Goal: Information Seeking & Learning: Learn about a topic

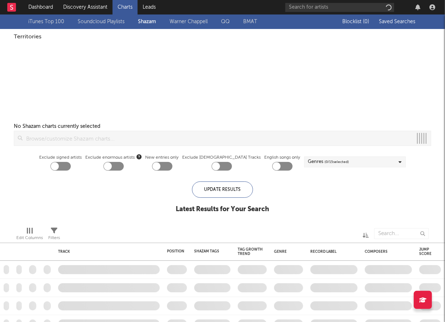
checkbox input "true"
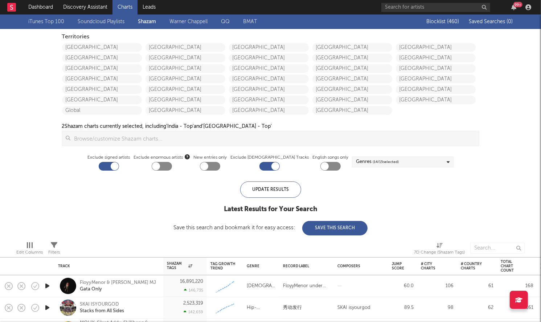
click at [98, 39] on div "Territories" at bounding box center [270, 37] width 417 height 9
click at [98, 45] on link "United States" at bounding box center [102, 47] width 80 height 9
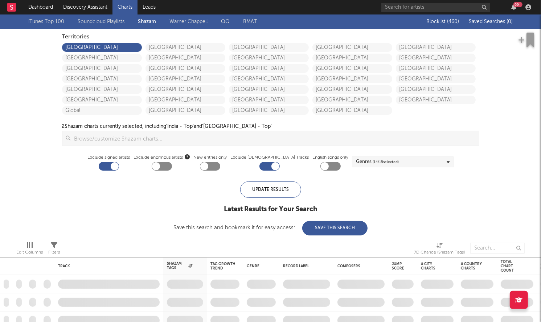
checkbox input "true"
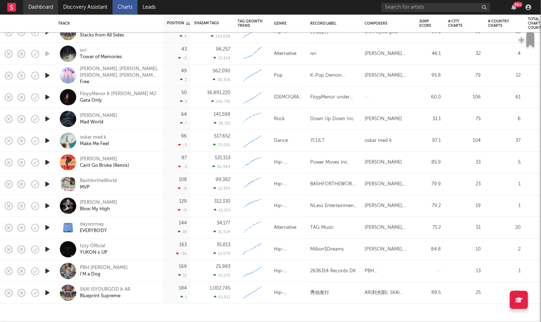
click at [42, 7] on link "Dashboard" at bounding box center [40, 7] width 35 height 15
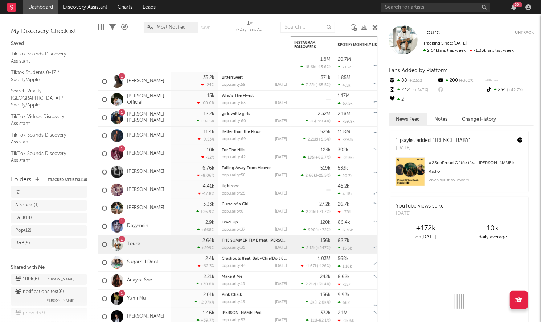
scroll to position [133, 0]
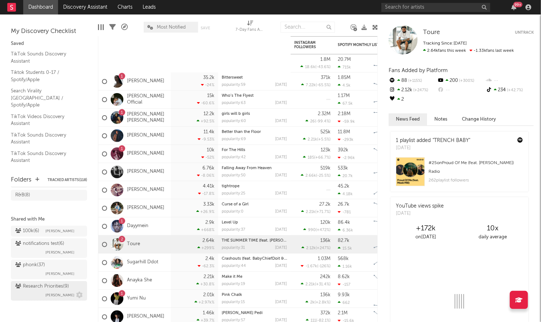
click at [38, 284] on div "Research Priorities ( 9 )" at bounding box center [42, 287] width 54 height 9
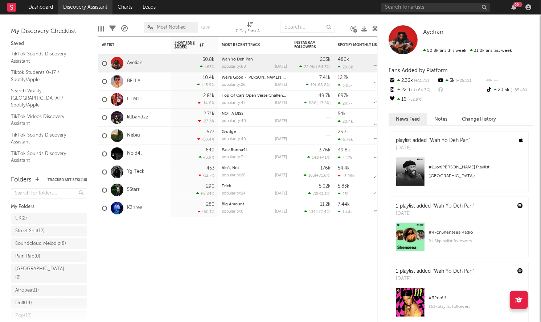
click at [107, 8] on link "Discovery Assistant" at bounding box center [85, 7] width 54 height 15
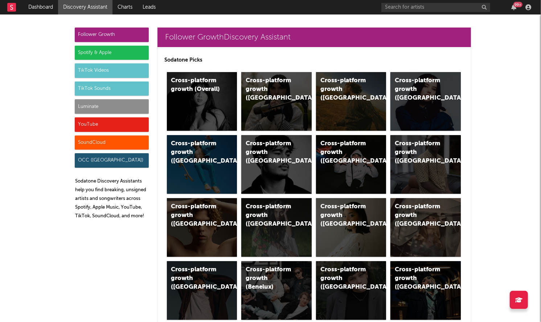
click at [103, 103] on div "Luminate" at bounding box center [112, 106] width 74 height 15
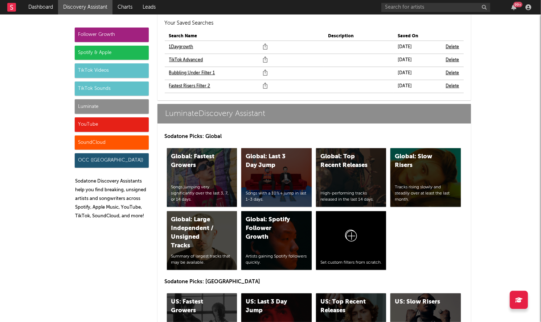
scroll to position [3308, 0]
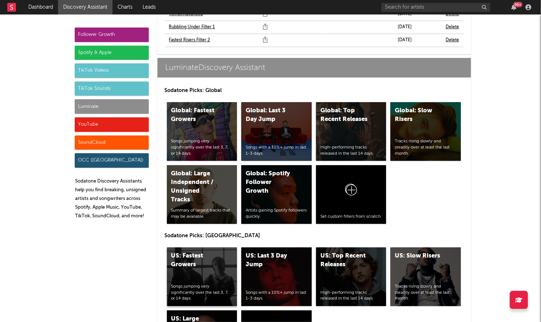
click at [205, 250] on div "US: Fastest Growers Songs jumping very significantly over the last 3, 7, or 14 …" at bounding box center [202, 277] width 70 height 59
click at [360, 251] on div "US: Top Recent Releases High-performing tracks released in the last 14 days." at bounding box center [351, 277] width 70 height 59
click at [103, 121] on div "YouTube" at bounding box center [112, 125] width 74 height 15
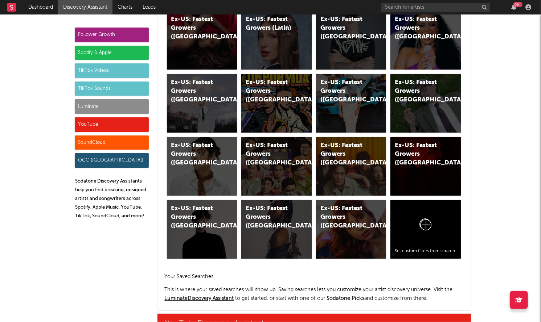
scroll to position [4218, 0]
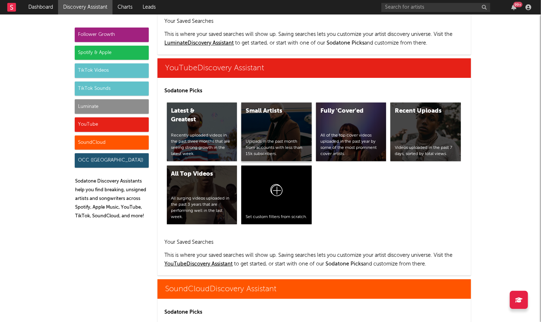
click at [270, 139] on div "Uploads in the past month from accounts with less than 15k subscribers." at bounding box center [277, 148] width 62 height 18
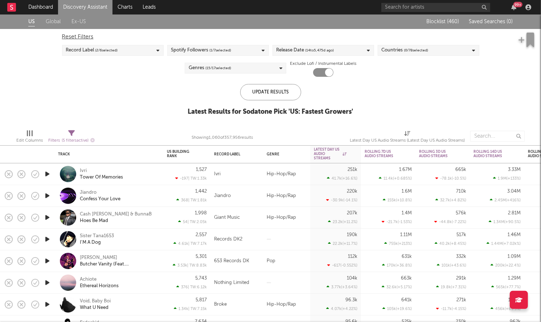
click at [313, 50] on span "( 14 to 5,475 d ago)" at bounding box center [319, 50] width 29 height 9
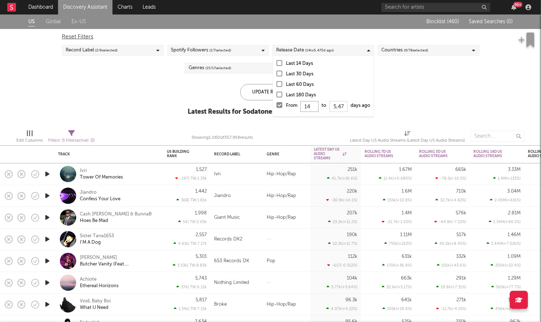
click at [313, 108] on input "14" at bounding box center [309, 106] width 18 height 11
type input "1"
type input "0"
click at [262, 93] on div "Update Results" at bounding box center [270, 92] width 61 height 16
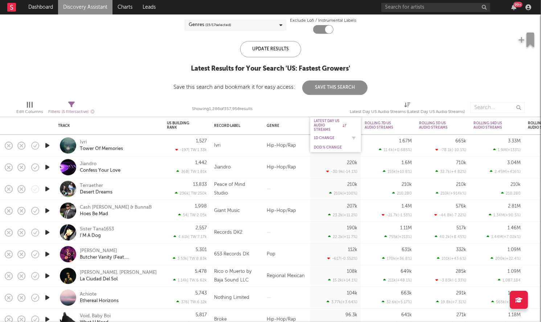
click at [326, 138] on div "1D Change" at bounding box center [330, 138] width 33 height 4
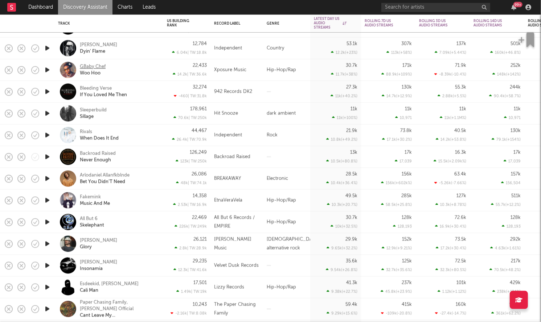
click at [91, 65] on div "GBaby Chef" at bounding box center [93, 66] width 26 height 7
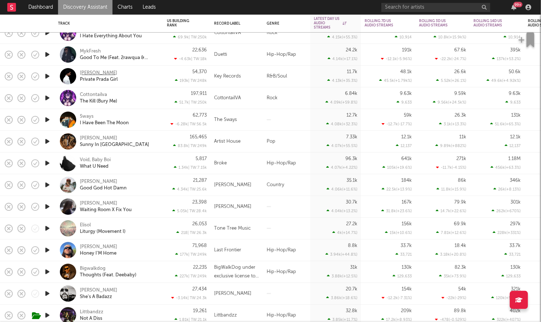
click at [91, 71] on div "[PERSON_NAME]" at bounding box center [98, 73] width 37 height 7
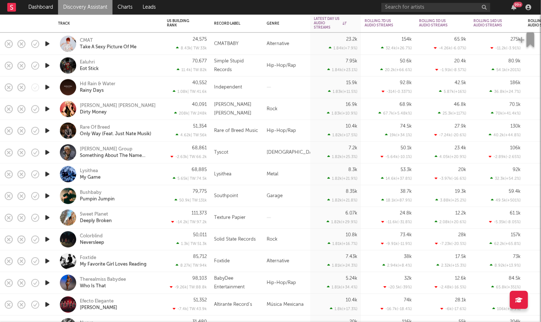
click at [136, 68] on div "Ealuhri Eot Stick" at bounding box center [119, 65] width 78 height 13
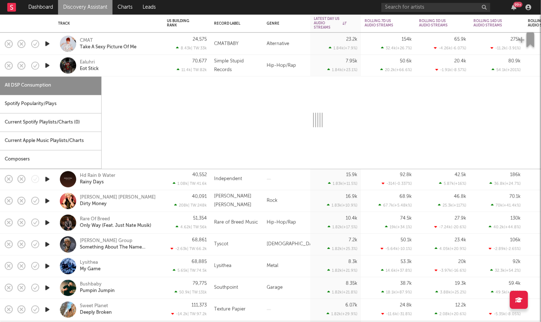
select select "1w"
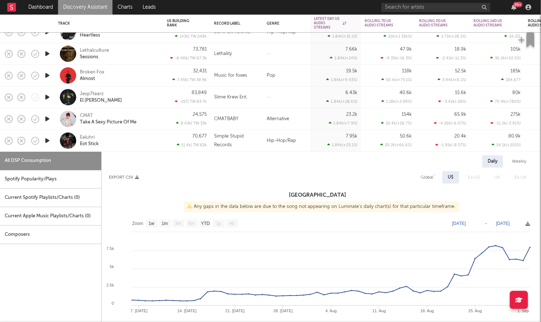
click at [139, 141] on div "Ealuhri Eot Stick" at bounding box center [119, 140] width 78 height 13
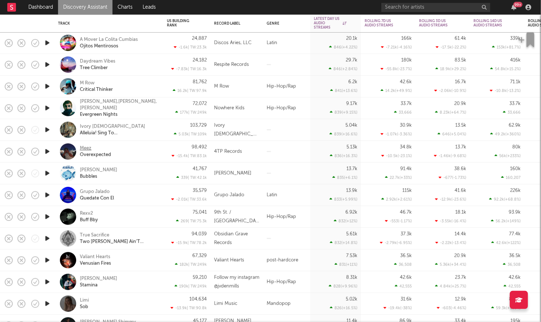
click at [87, 148] on div "Meez" at bounding box center [86, 148] width 12 height 7
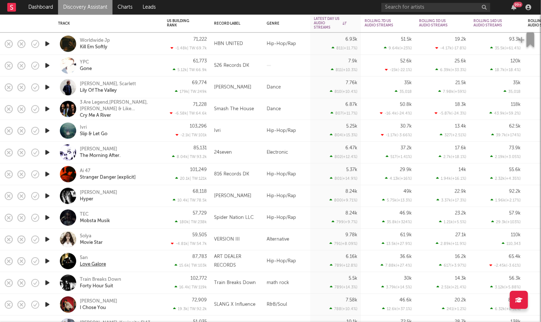
click at [88, 266] on div "Love Galore" at bounding box center [93, 265] width 26 height 7
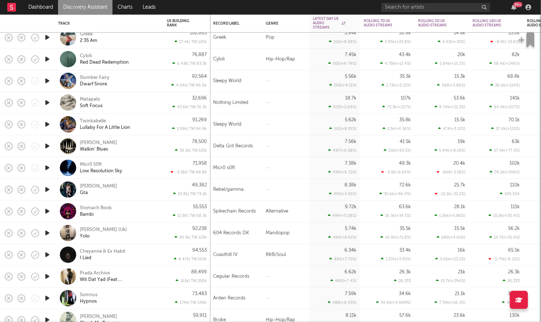
click at [45, 193] on icon "button" at bounding box center [48, 189] width 8 height 9
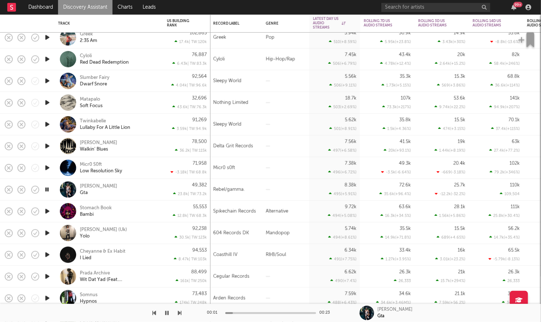
click at [45, 193] on icon "button" at bounding box center [47, 189] width 7 height 9
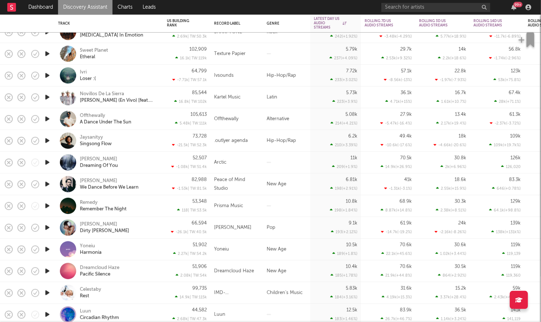
click at [52, 144] on div at bounding box center [47, 141] width 15 height 22
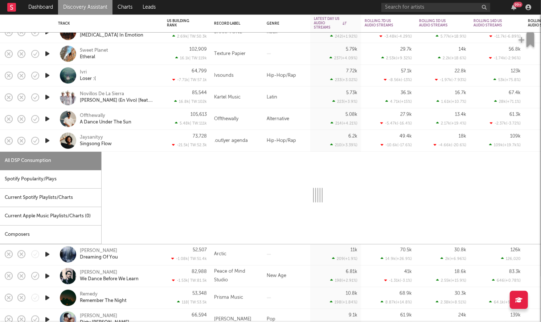
select select "1w"
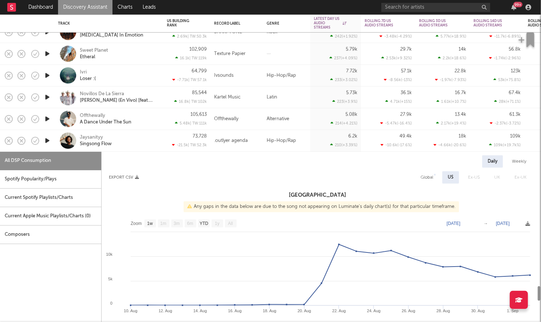
click at [48, 140] on icon "button" at bounding box center [48, 140] width 8 height 9
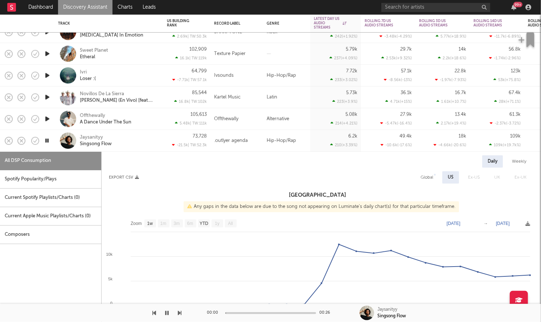
click at [135, 140] on div "Jaysanityy Singsong Flow" at bounding box center [119, 140] width 78 height 13
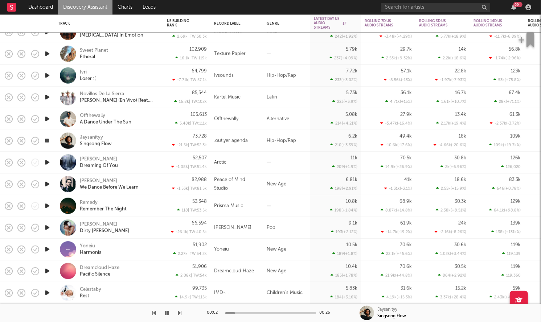
click at [46, 141] on icon "button" at bounding box center [47, 140] width 7 height 9
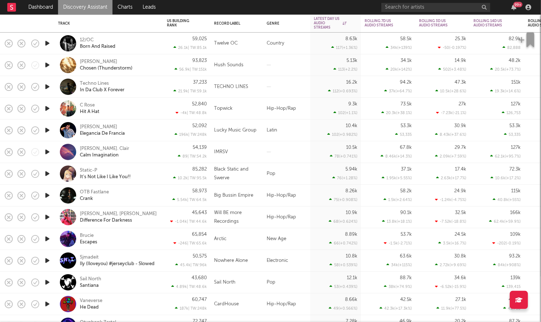
click at [47, 112] on icon "button" at bounding box center [48, 108] width 8 height 9
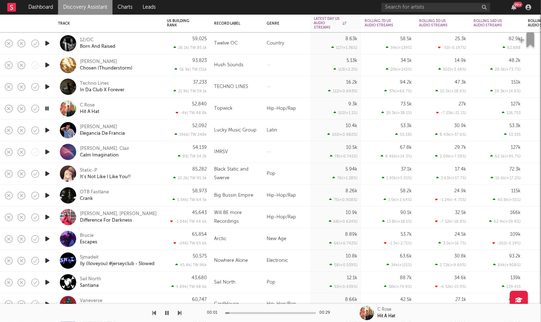
click at [47, 112] on icon "button" at bounding box center [47, 108] width 7 height 9
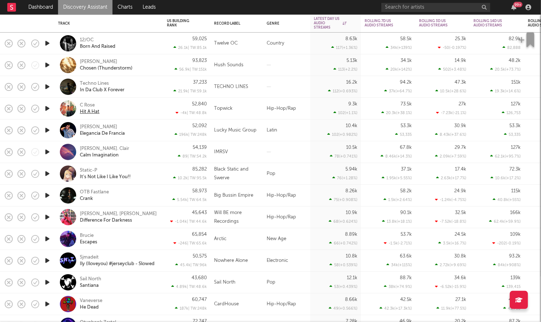
click at [87, 113] on div "Hit A Hat" at bounding box center [90, 112] width 20 height 7
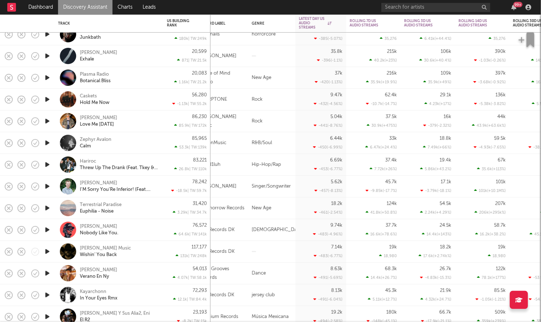
click at [49, 167] on icon "button" at bounding box center [48, 164] width 8 height 9
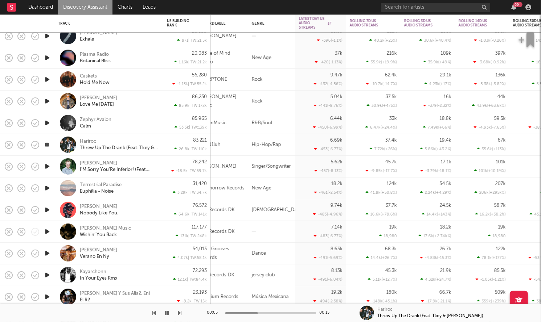
click at [47, 145] on icon "button" at bounding box center [47, 144] width 7 height 9
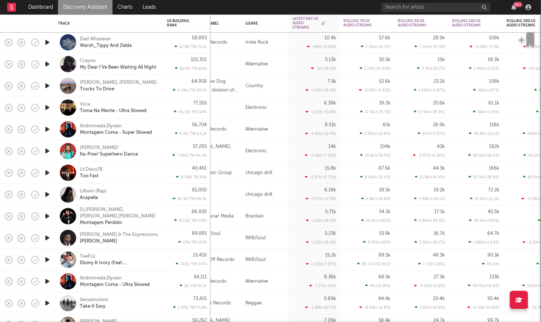
click at [46, 177] on icon "button" at bounding box center [48, 173] width 8 height 9
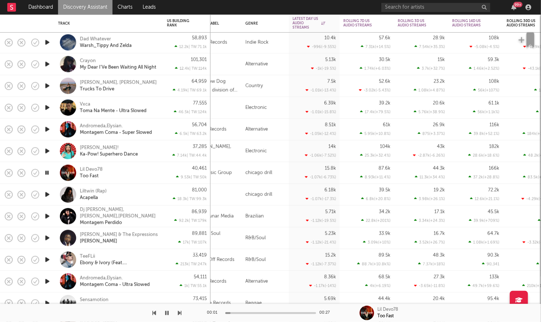
click at [46, 173] on icon "button" at bounding box center [47, 173] width 7 height 9
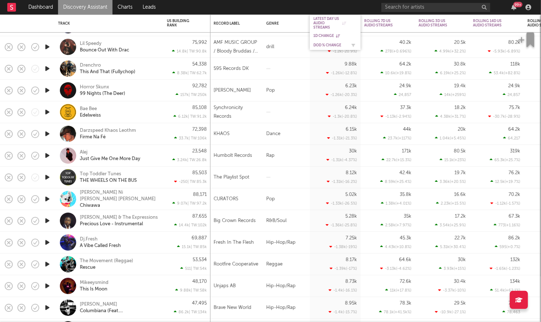
click at [324, 45] on div "DoD % Change" at bounding box center [329, 45] width 33 height 4
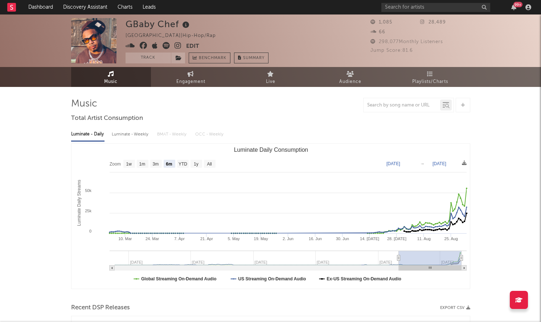
select select "6m"
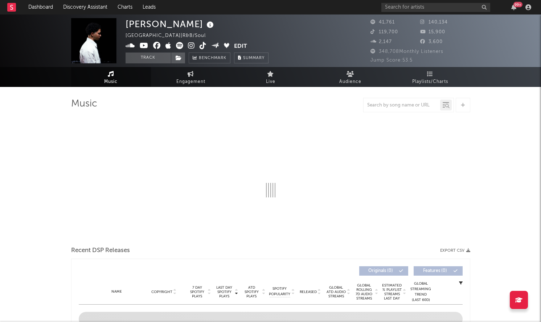
select select "6m"
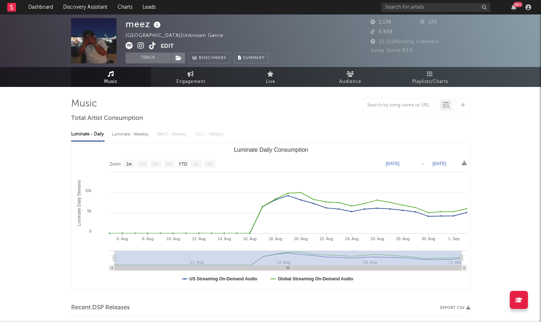
select select "1w"
click at [41, 7] on link "Dashboard" at bounding box center [40, 7] width 35 height 15
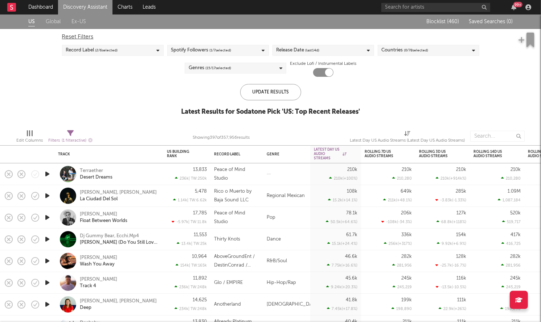
click at [299, 54] on div "Release Date (last 14 d)" at bounding box center [297, 50] width 43 height 9
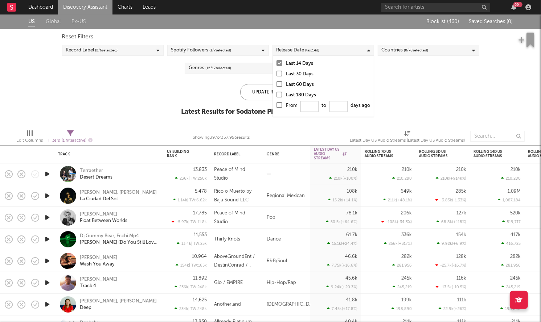
drag, startPoint x: 280, startPoint y: 104, endPoint x: 286, endPoint y: 105, distance: 6.3
click at [280, 104] on div at bounding box center [279, 105] width 6 height 6
click at [276, 104] on input "From to days ago" at bounding box center [276, 108] width 0 height 12
click at [312, 106] on input "From to days ago" at bounding box center [309, 106] width 18 height 11
type input "0"
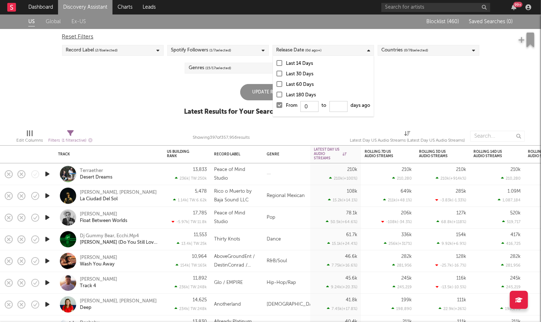
click at [256, 90] on div "Update Results" at bounding box center [270, 92] width 61 height 16
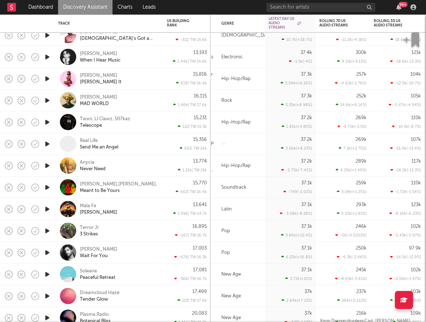
click at [46, 57] on icon "button" at bounding box center [48, 57] width 8 height 9
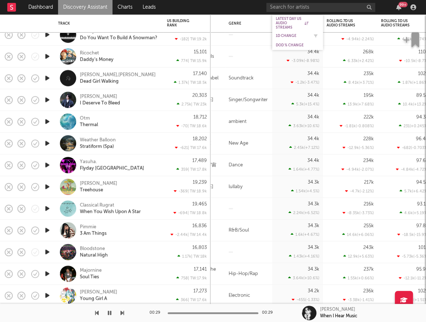
click at [285, 32] on div "1D Change" at bounding box center [298, 35] width 44 height 7
click at [285, 34] on div "1D Change" at bounding box center [292, 36] width 33 height 4
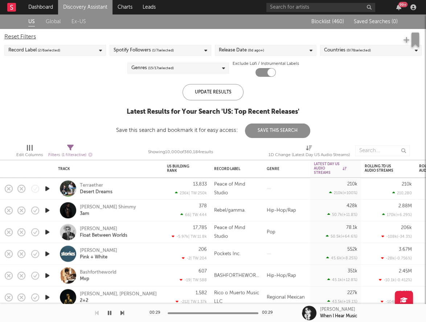
click at [176, 67] on div "Genres ( 15 / 17 selected)" at bounding box center [178, 68] width 102 height 11
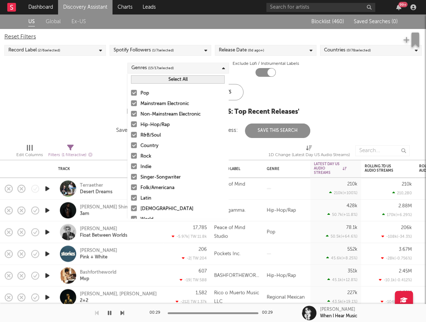
click at [135, 104] on div at bounding box center [134, 103] width 6 height 6
click at [131, 104] on input "Mainstream Electronic" at bounding box center [131, 104] width 0 height 9
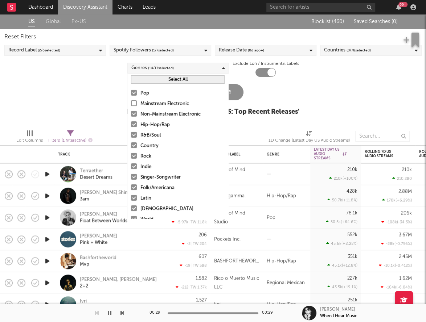
click at [133, 114] on div at bounding box center [134, 114] width 6 height 6
click at [131, 114] on input "Non-Mainstream Electronic" at bounding box center [131, 114] width 0 height 9
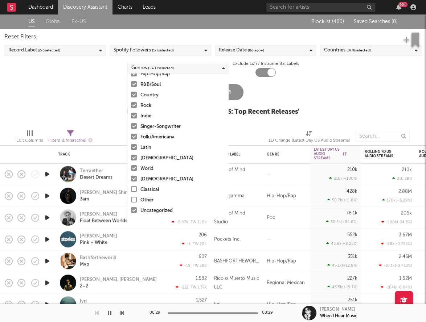
click at [136, 135] on div at bounding box center [134, 137] width 6 height 6
click at [131, 135] on input "Folk/Americana" at bounding box center [131, 137] width 0 height 9
click at [135, 181] on div at bounding box center [134, 179] width 6 height 6
click at [131, 181] on input "Christian" at bounding box center [131, 179] width 0 height 9
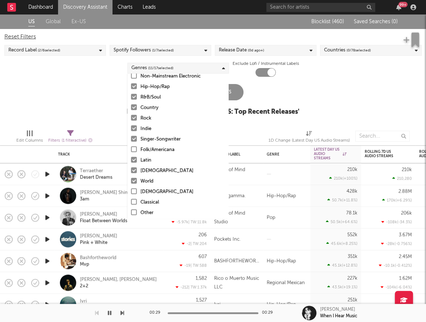
scroll to position [30, 0]
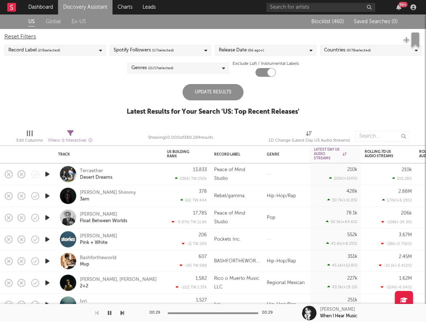
click at [238, 92] on div "Update Results" at bounding box center [212, 92] width 61 height 16
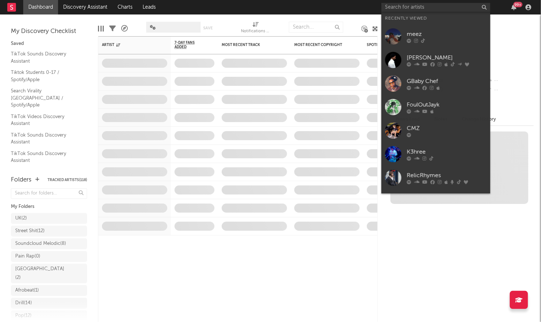
click at [404, 8] on input "text" at bounding box center [435, 7] width 109 height 9
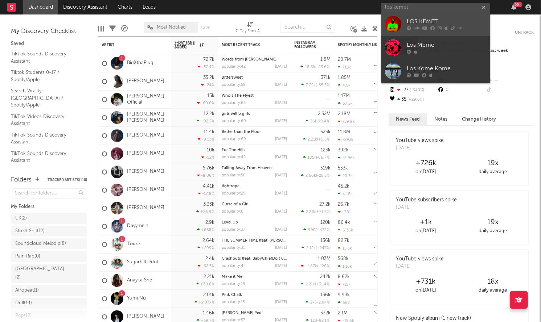
type input "los kemet"
click at [410, 18] on div "LOS KEMET" at bounding box center [447, 21] width 80 height 9
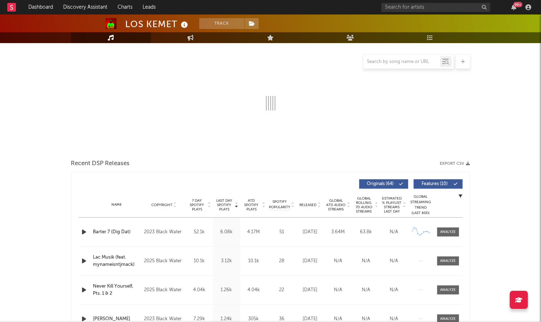
select select "6m"
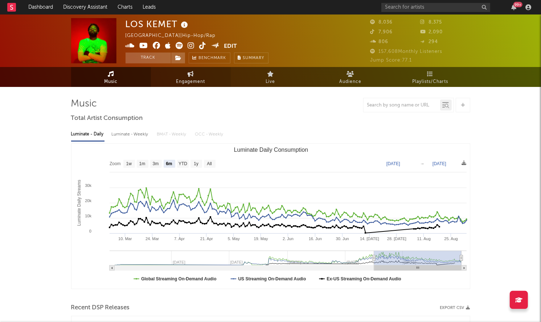
click at [184, 81] on span "Engagement" at bounding box center [190, 82] width 29 height 9
select select "1w"
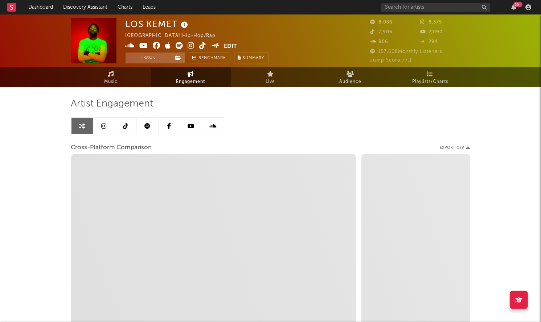
select select "1m"
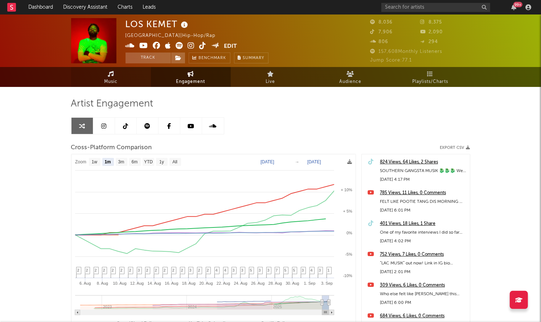
click at [106, 77] on link "Music" at bounding box center [111, 77] width 80 height 20
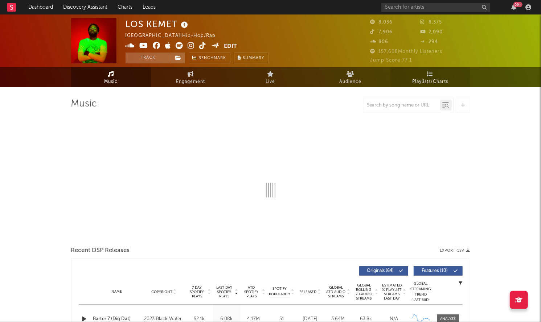
select select "6m"
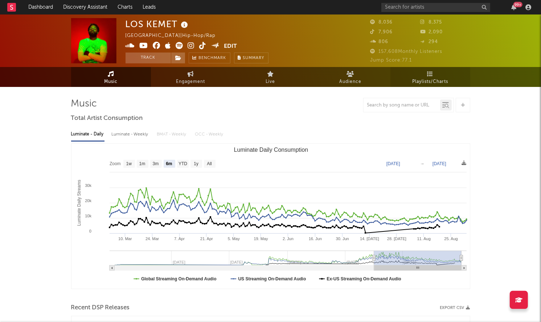
click at [419, 82] on span "Playlists/Charts" at bounding box center [430, 82] width 36 height 9
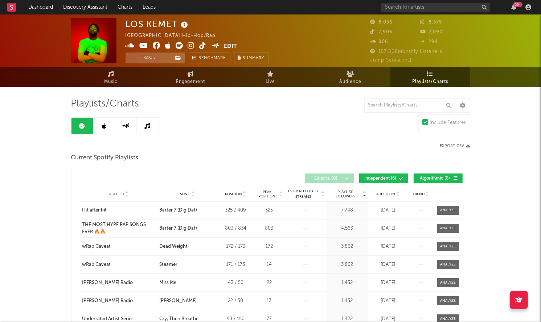
click at [109, 127] on link at bounding box center [104, 126] width 22 height 16
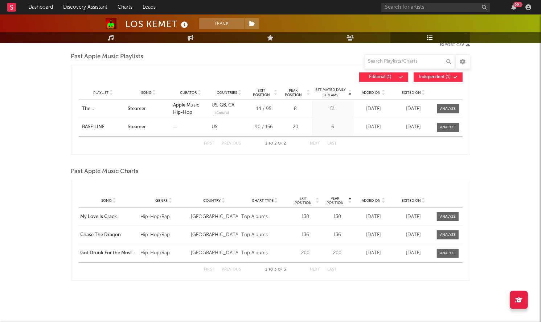
scroll to position [103, 0]
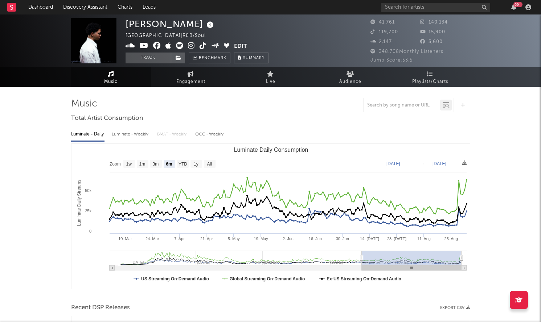
select select "6m"
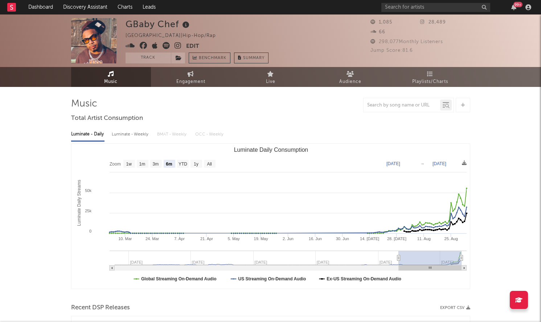
select select "6m"
